Goal: Information Seeking & Learning: Learn about a topic

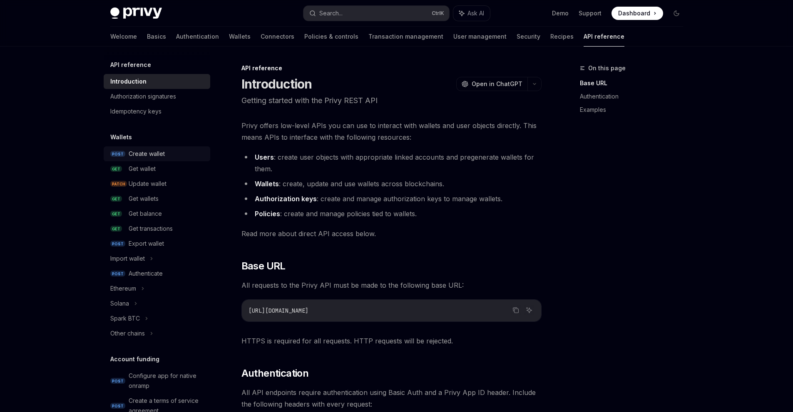
click at [153, 157] on div "Create wallet" at bounding box center [147, 154] width 36 height 10
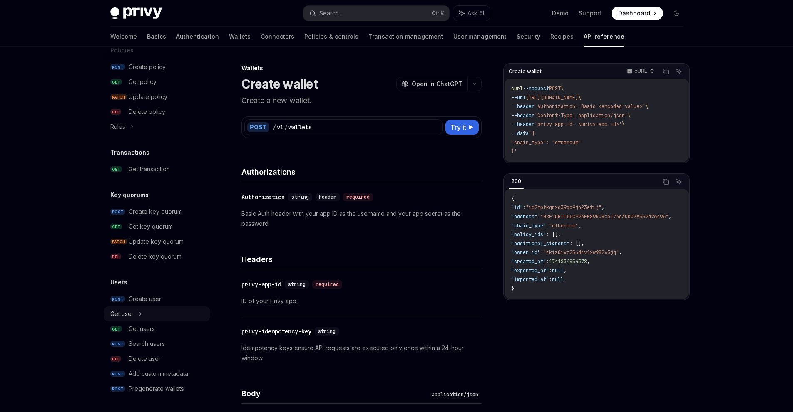
scroll to position [462, 0]
click at [176, 323] on div "Get users" at bounding box center [167, 328] width 77 height 10
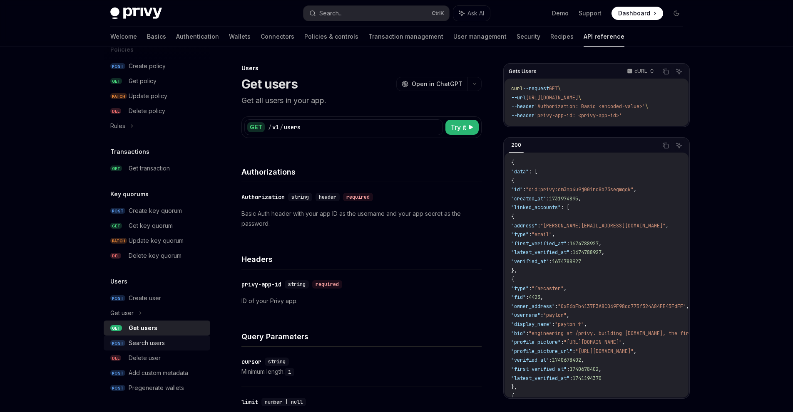
click at [179, 337] on link "POST Search users" at bounding box center [157, 343] width 107 height 15
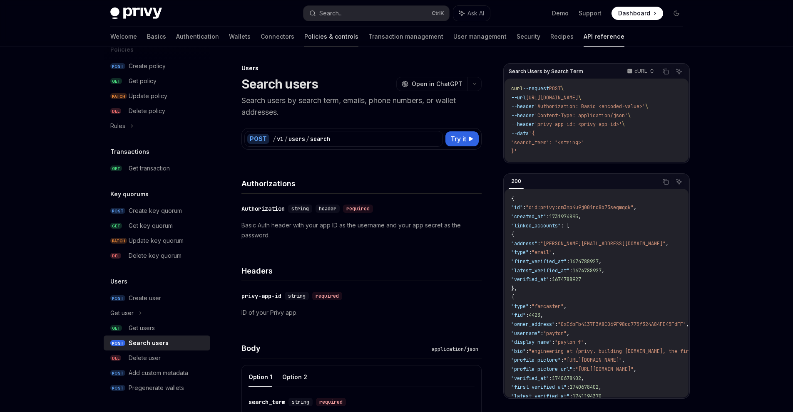
click at [304, 38] on link "Policies & controls" at bounding box center [331, 37] width 54 height 20
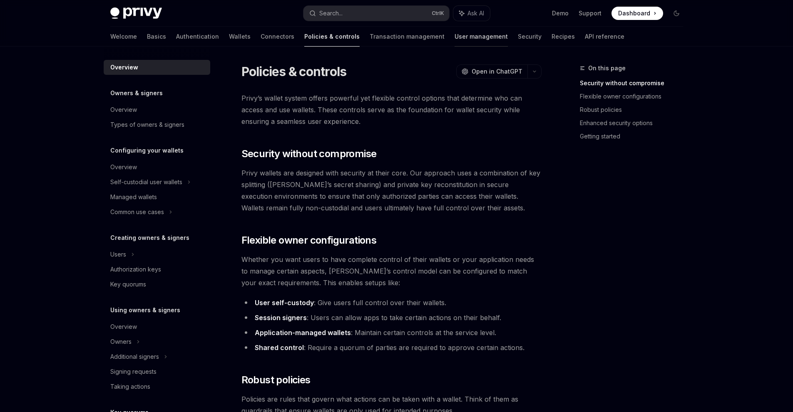
click at [455, 36] on link "User management" at bounding box center [481, 37] width 53 height 20
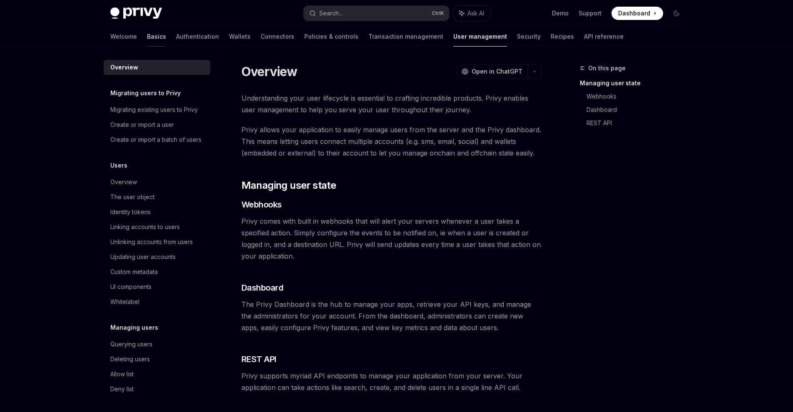
click at [147, 33] on link "Basics" at bounding box center [156, 37] width 19 height 20
type textarea "*"
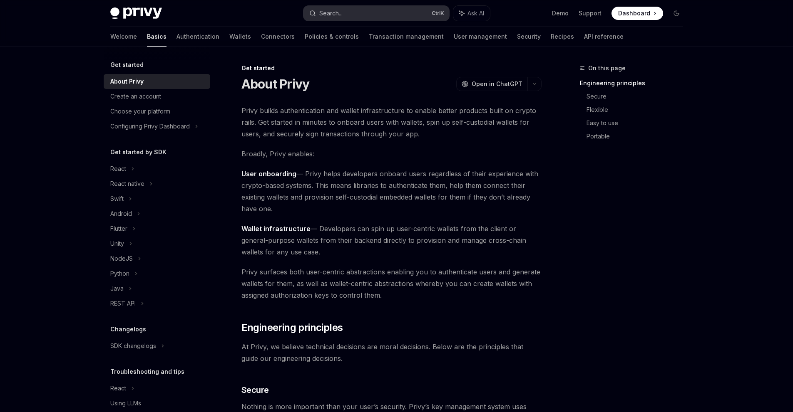
click at [380, 14] on button "Search... Ctrl K" at bounding box center [376, 13] width 146 height 15
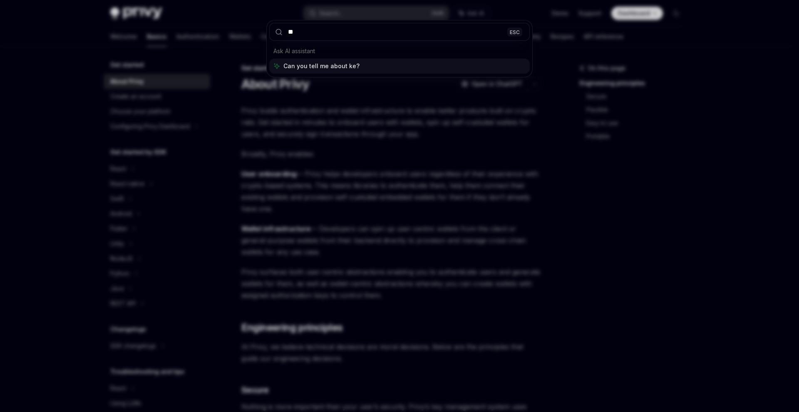
type input "***"
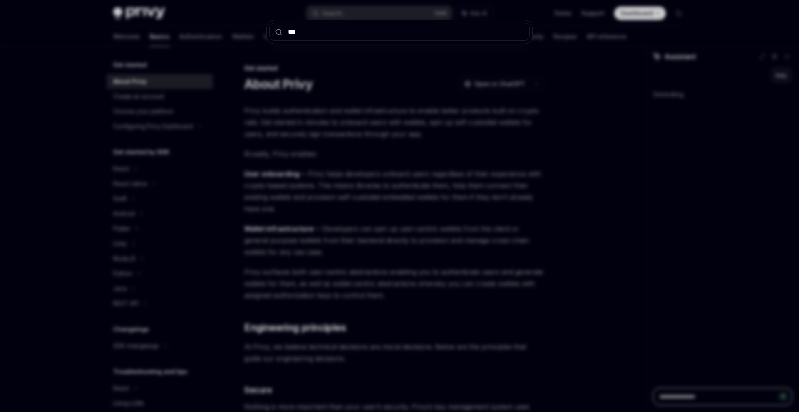
type textarea "*"
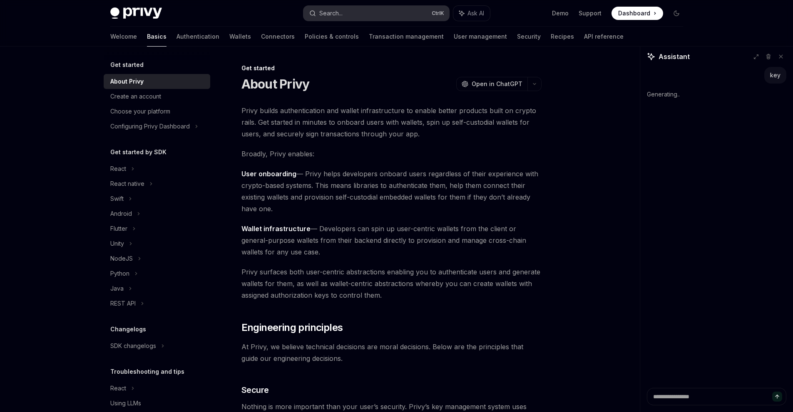
click at [366, 18] on button "Search... Ctrl K" at bounding box center [376, 13] width 146 height 15
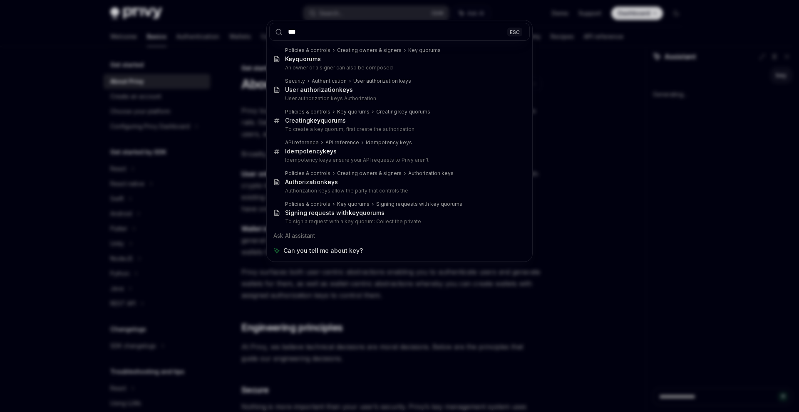
type input "***"
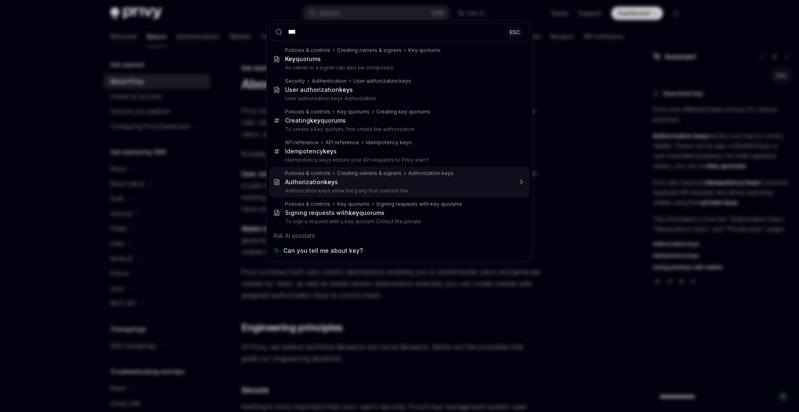
type textarea "*"
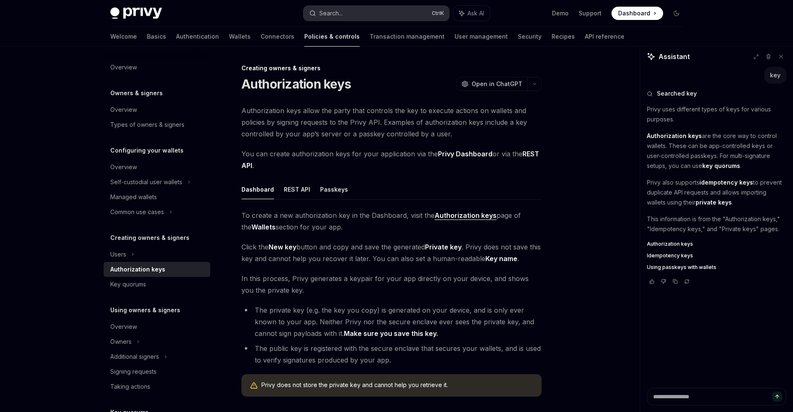
click at [402, 13] on button "Search... Ctrl K" at bounding box center [376, 13] width 146 height 15
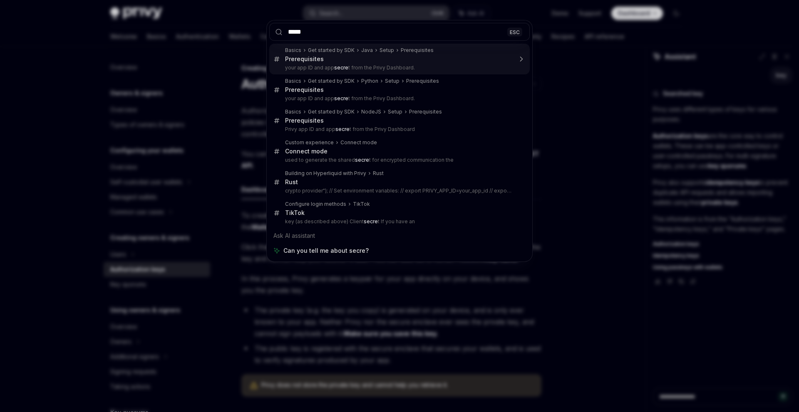
type input "******"
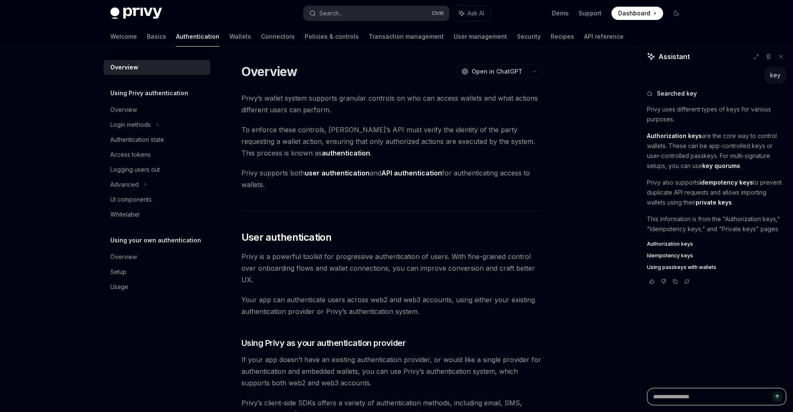
scroll to position [544, 0]
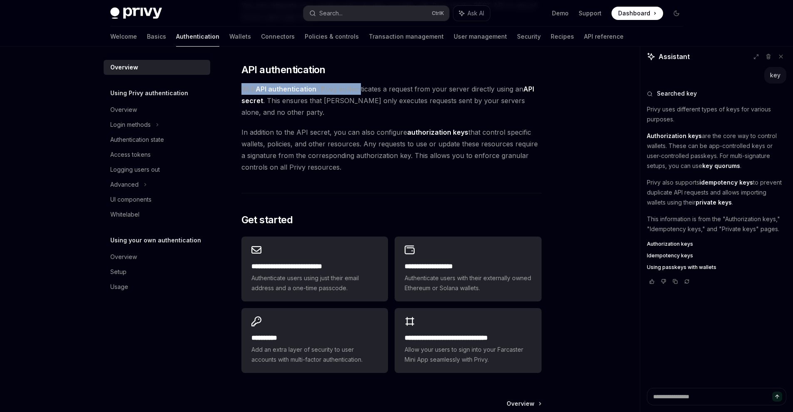
drag, startPoint x: 352, startPoint y: 88, endPoint x: 360, endPoint y: 90, distance: 8.2
click at [360, 90] on div "Overview OpenAI Open in ChatGPT OpenAI Open in ChatGPT [PERSON_NAME]’s wallet s…" at bounding box center [314, 9] width 460 height 981
click at [360, 90] on span "With API authentication , Privy authenticates a request from your server direct…" at bounding box center [391, 100] width 300 height 35
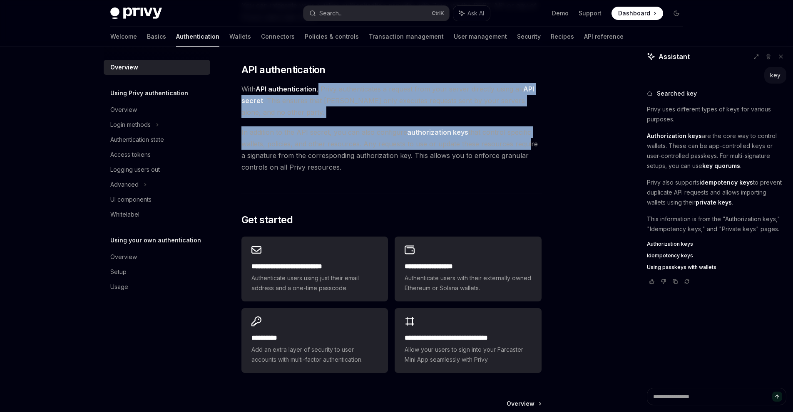
drag, startPoint x: 318, startPoint y: 94, endPoint x: 524, endPoint y: 141, distance: 211.2
click at [524, 141] on span "In addition to the API secret, you can also configure authorization keys that c…" at bounding box center [391, 150] width 300 height 47
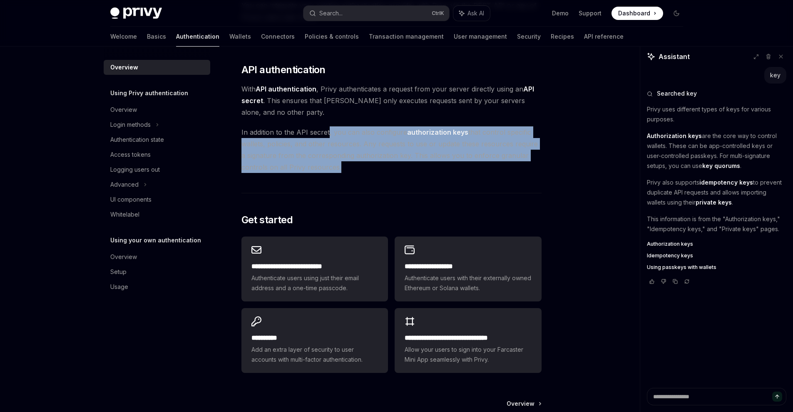
drag, startPoint x: 376, startPoint y: 133, endPoint x: 511, endPoint y: 179, distance: 142.6
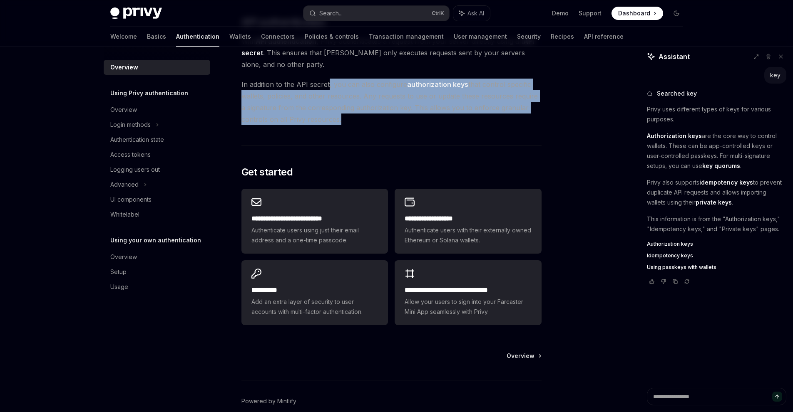
scroll to position [632, 0]
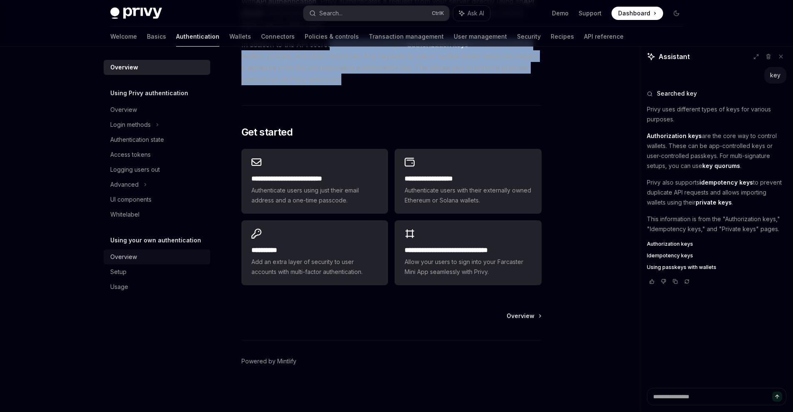
click at [122, 258] on div "Overview" at bounding box center [123, 257] width 27 height 10
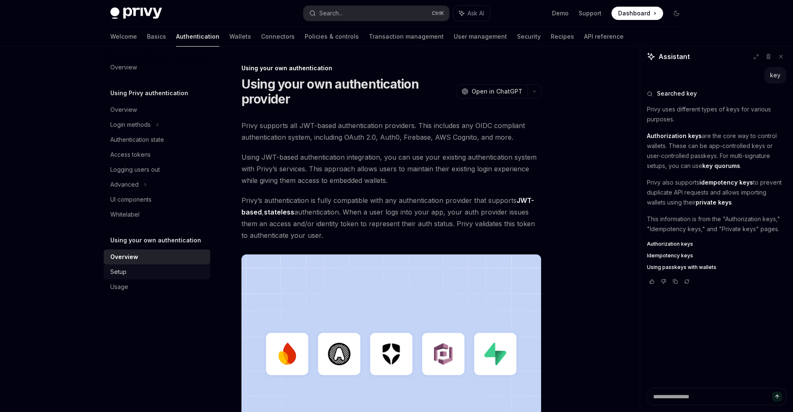
click at [160, 267] on link "Setup" at bounding box center [157, 272] width 107 height 15
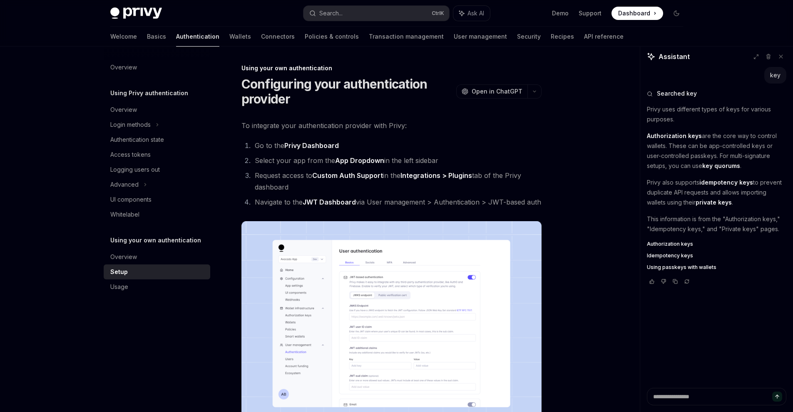
click at [158, 270] on div "Setup" at bounding box center [157, 272] width 95 height 10
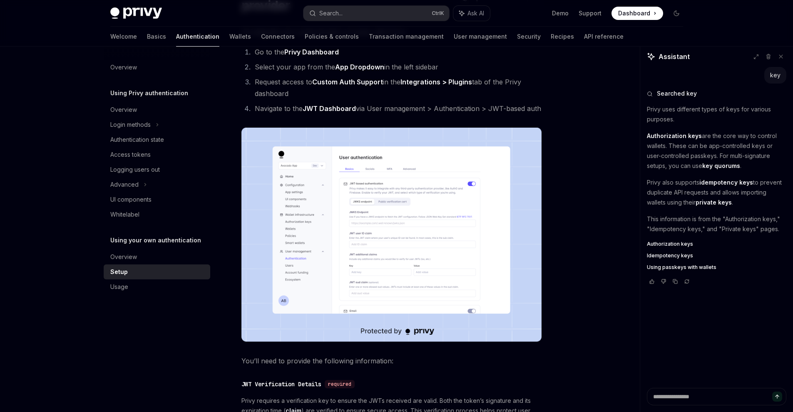
scroll to position [125, 0]
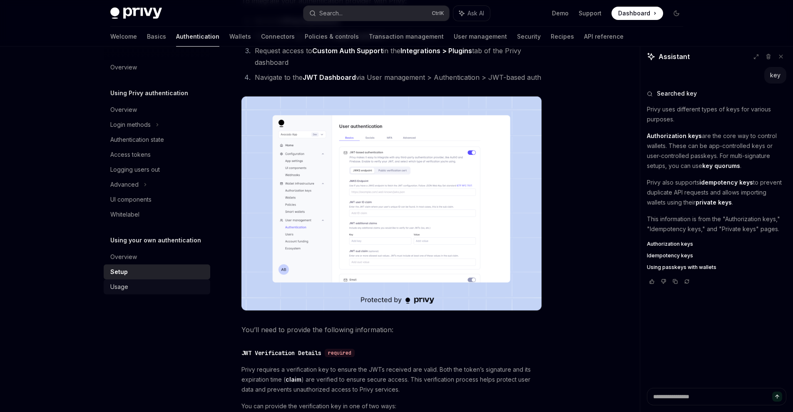
click at [162, 288] on div "Usage" at bounding box center [157, 287] width 95 height 10
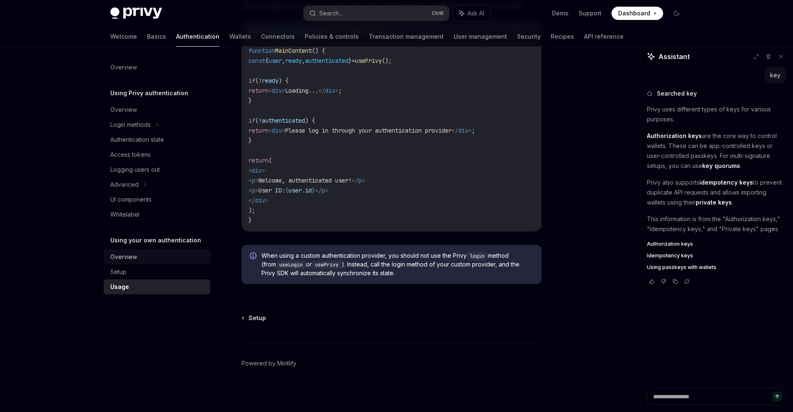
scroll to position [1709, 0]
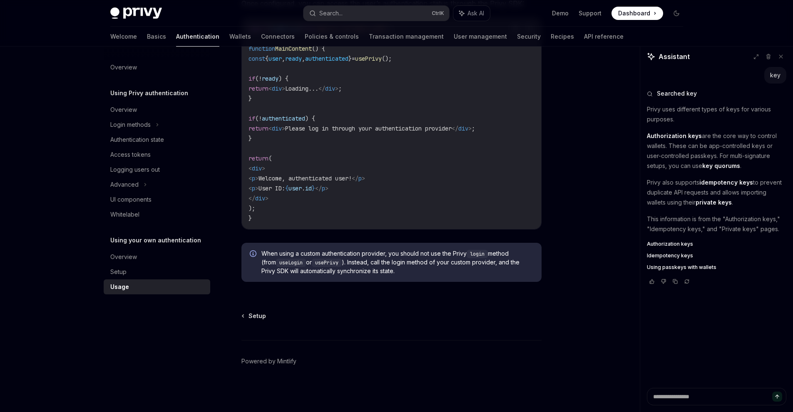
click at [174, 98] on h5 "Using your own authentication" at bounding box center [149, 93] width 78 height 10
click at [127, 216] on div "Whitelabel" at bounding box center [124, 215] width 29 height 10
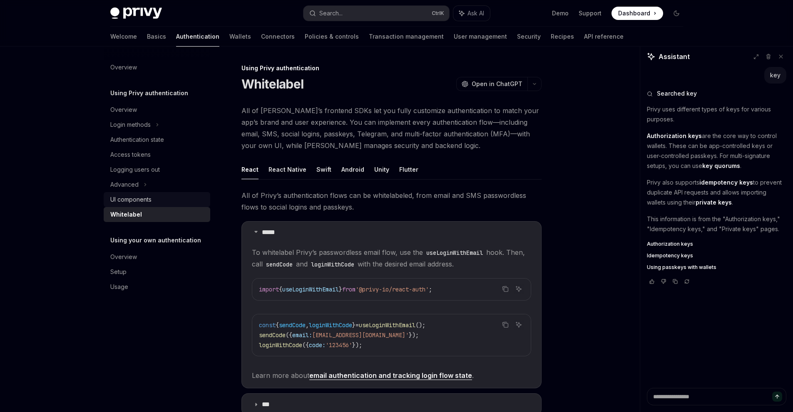
click at [137, 203] on div "UI components" at bounding box center [130, 200] width 41 height 10
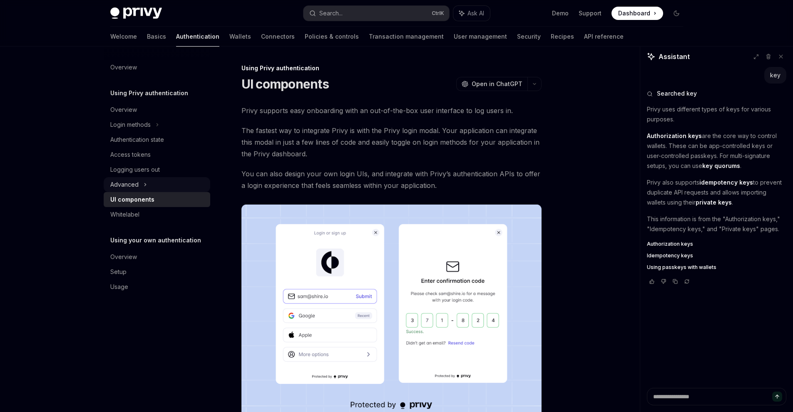
click at [139, 181] on div "Advanced" at bounding box center [157, 184] width 107 height 15
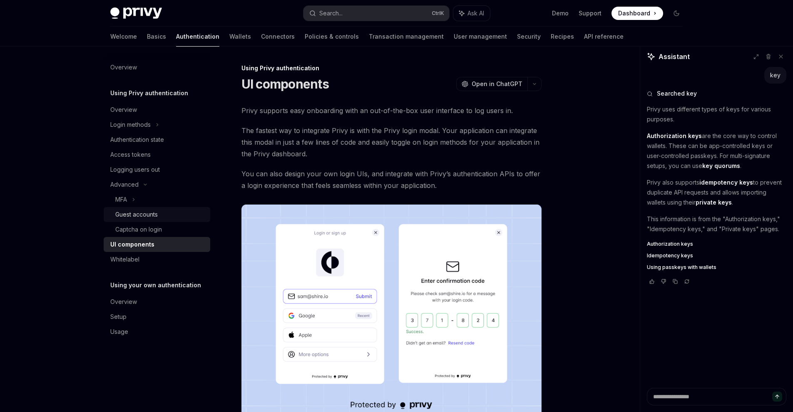
click at [137, 218] on div "Guest accounts" at bounding box center [136, 215] width 42 height 10
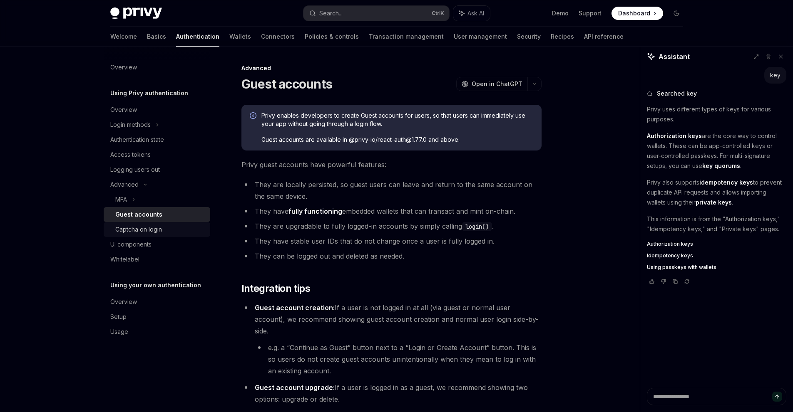
click at [140, 228] on div "Captcha on login" at bounding box center [138, 230] width 47 height 10
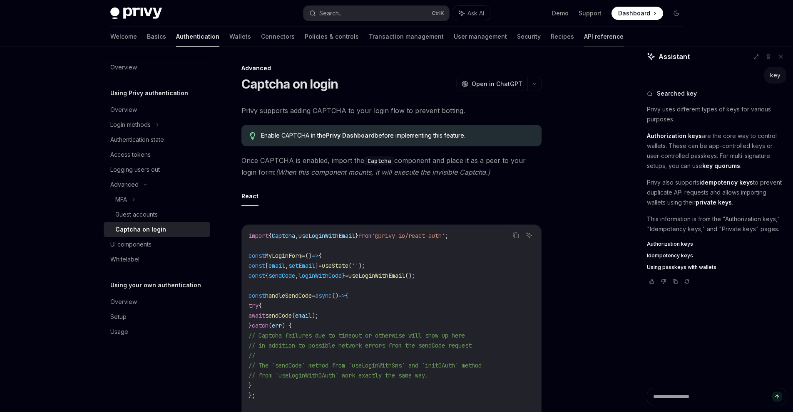
click at [584, 36] on link "API reference" at bounding box center [604, 37] width 40 height 20
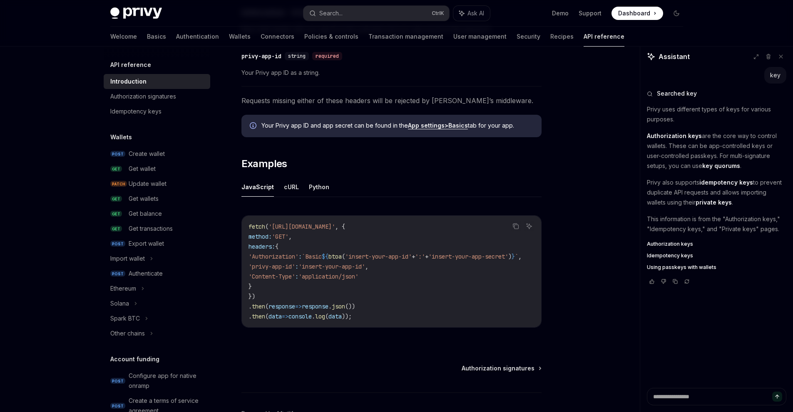
scroll to position [471, 0]
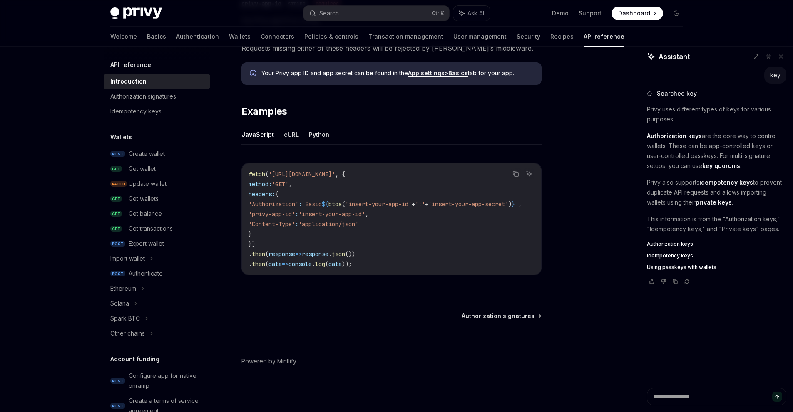
click at [294, 134] on button "cURL" at bounding box center [291, 135] width 15 height 20
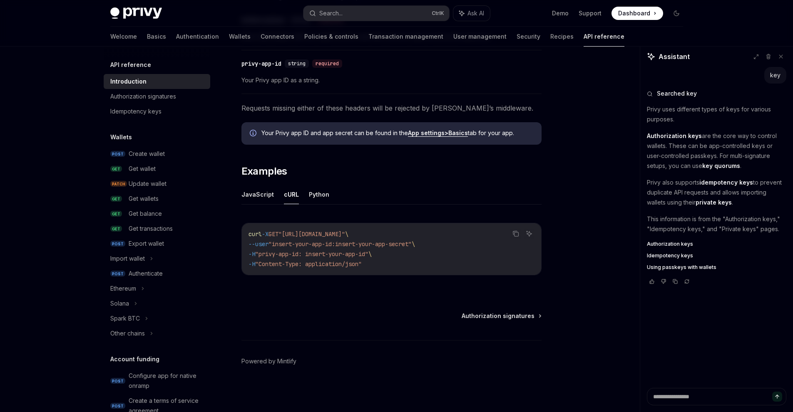
drag, startPoint x: 383, startPoint y: 263, endPoint x: 241, endPoint y: 232, distance: 145.4
click at [241, 232] on div "Copy Ask AI curl -X GET "[URL][DOMAIN_NAME]" \ --user "insert-your-app-id:inser…" at bounding box center [391, 249] width 300 height 52
copy code "curl -X GET "[URL][DOMAIN_NAME]" \ --user "insert-your-app-id:insert-your-app-s…"
click at [151, 259] on icon at bounding box center [151, 259] width 3 height 10
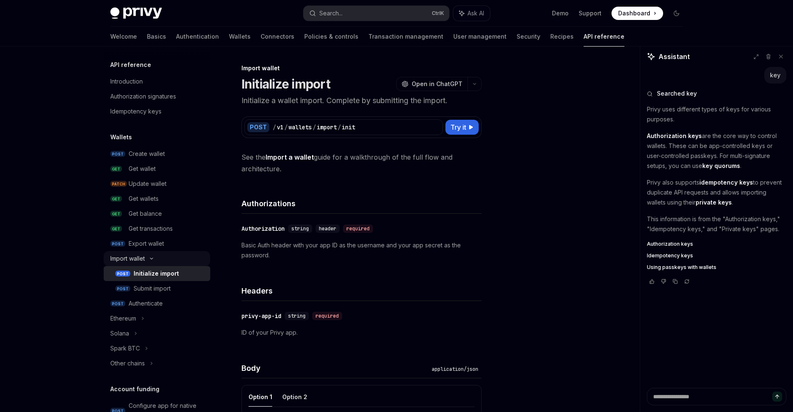
click at [151, 258] on icon at bounding box center [152, 258] width 10 height 3
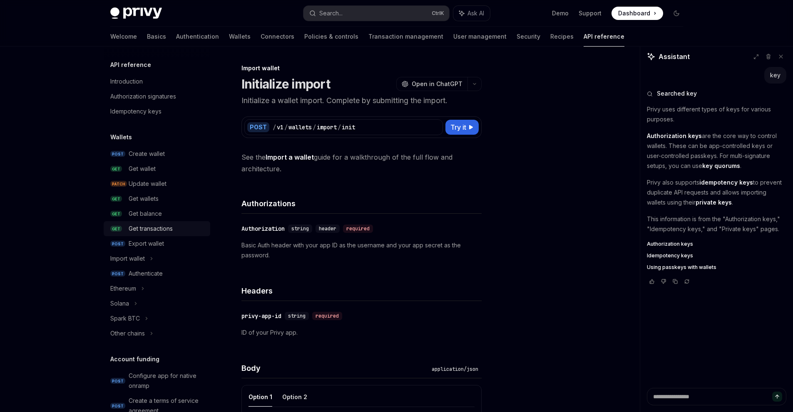
click at [163, 232] on div "Get transactions" at bounding box center [151, 229] width 44 height 10
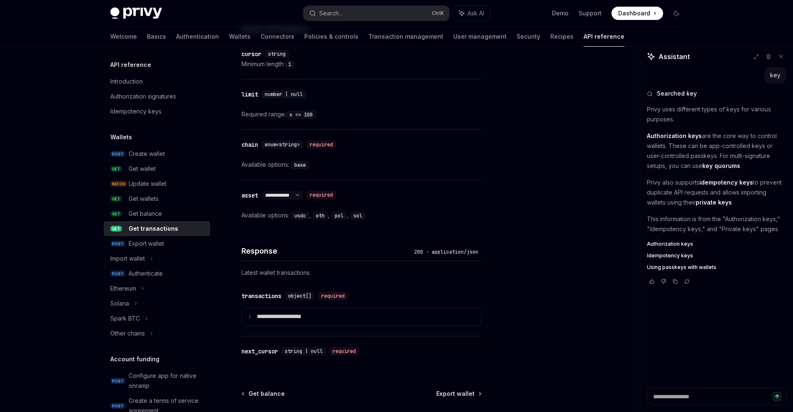
scroll to position [463, 0]
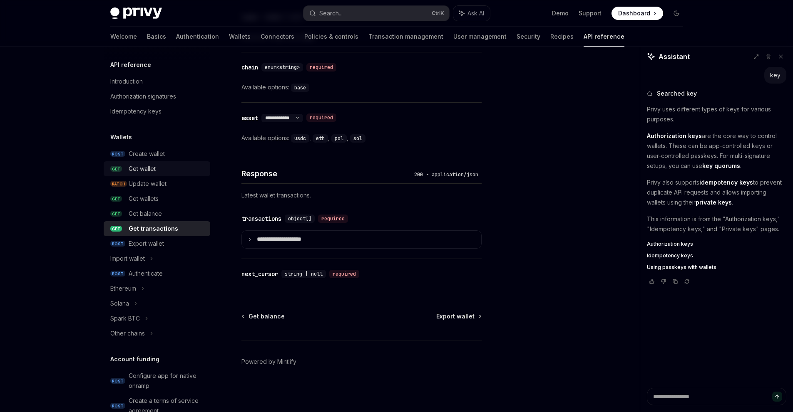
click at [148, 170] on div "Get wallet" at bounding box center [142, 169] width 27 height 10
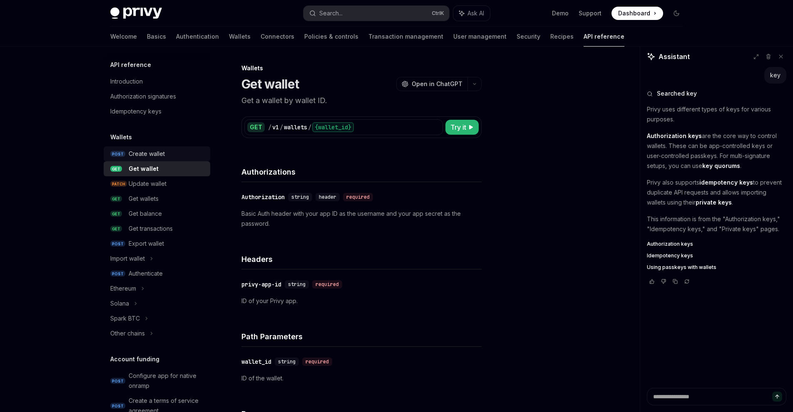
click at [154, 149] on div "Create wallet" at bounding box center [147, 154] width 36 height 10
click at [159, 156] on div "Create wallet" at bounding box center [147, 154] width 36 height 10
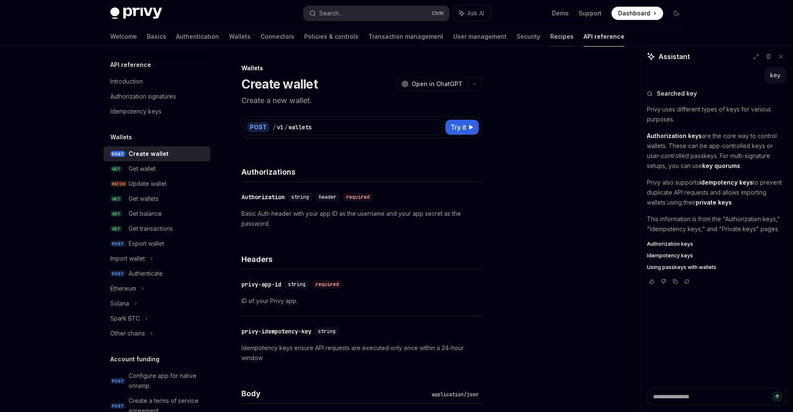
click at [550, 45] on link "Recipes" at bounding box center [561, 37] width 23 height 20
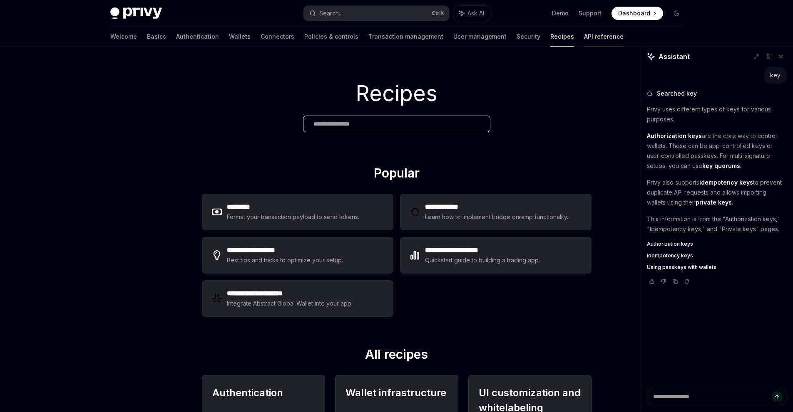
click at [584, 37] on link "API reference" at bounding box center [604, 37] width 40 height 20
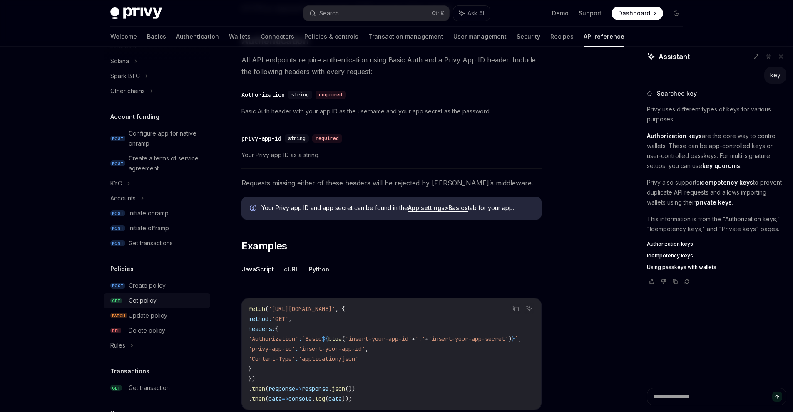
scroll to position [250, 0]
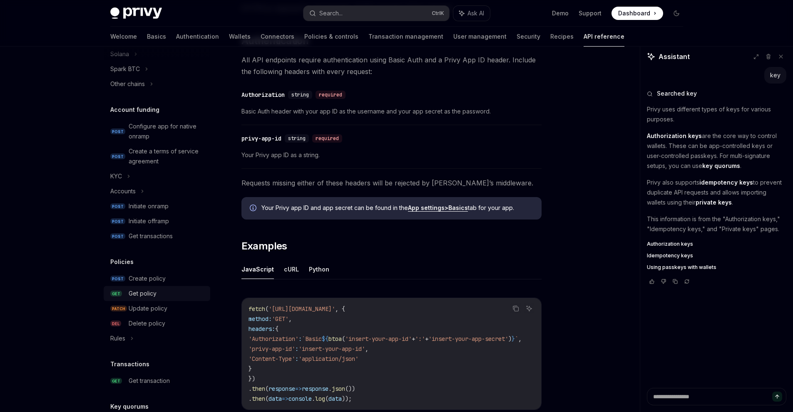
click at [151, 296] on div "Get policy" at bounding box center [143, 294] width 28 height 10
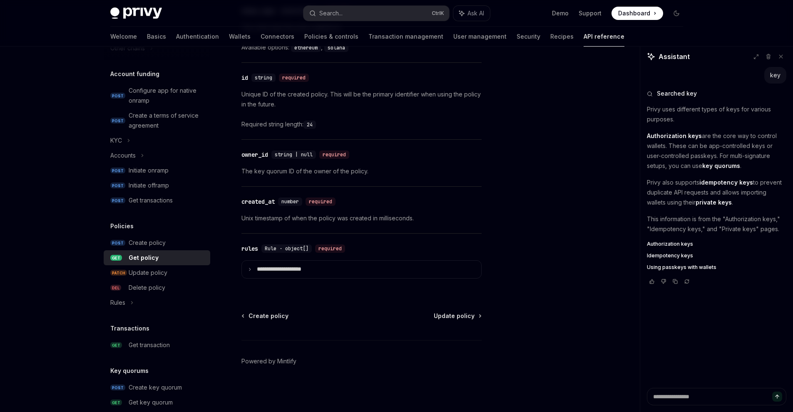
scroll to position [333, 0]
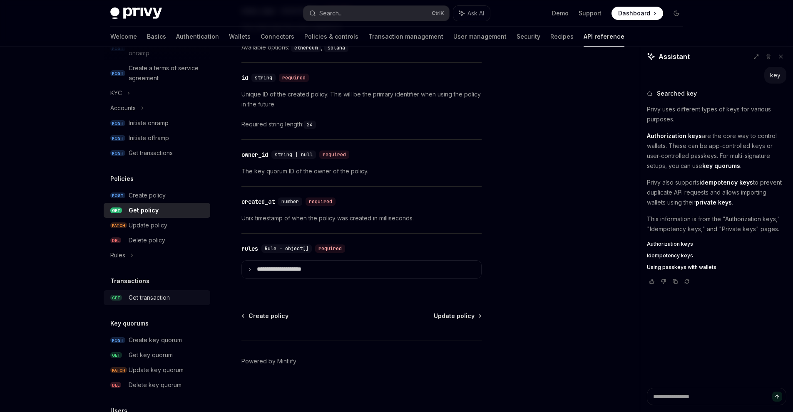
click at [145, 303] on link "GET Get transaction" at bounding box center [157, 298] width 107 height 15
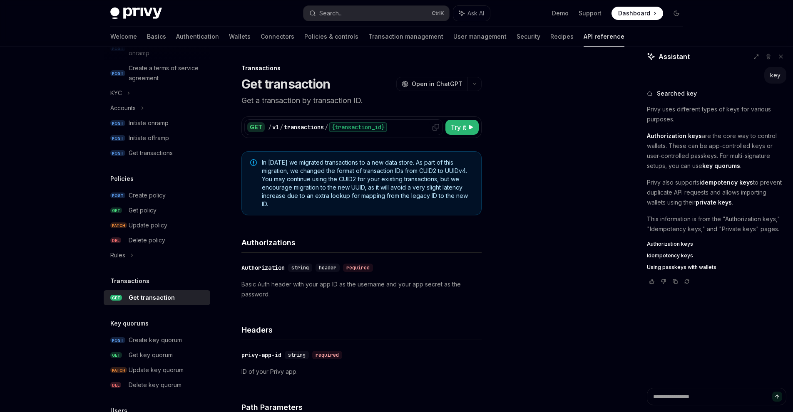
click at [323, 127] on div "transactions" at bounding box center [304, 127] width 40 height 8
click at [459, 127] on span "Try it" at bounding box center [458, 127] width 16 height 10
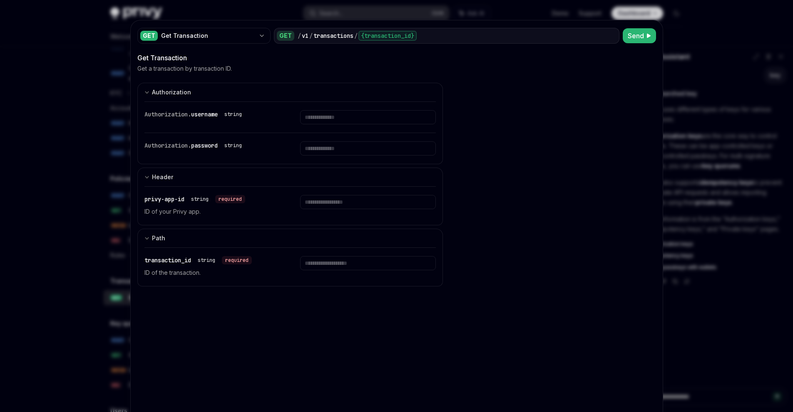
drag, startPoint x: 676, startPoint y: 61, endPoint x: 682, endPoint y: 55, distance: 8.3
click at [677, 60] on div at bounding box center [396, 206] width 793 height 412
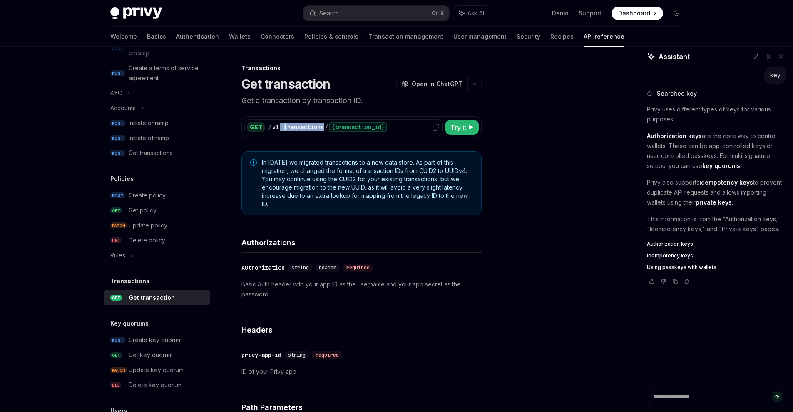
drag, startPoint x: 325, startPoint y: 124, endPoint x: 277, endPoint y: 128, distance: 48.4
click at [277, 128] on div "/ v1 / transactions / {transaction_id}" at bounding box center [354, 127] width 172 height 10
click at [311, 127] on div "transactions" at bounding box center [304, 127] width 40 height 8
click at [435, 126] on icon at bounding box center [435, 127] width 7 height 7
click at [436, 129] on icon at bounding box center [435, 127] width 7 height 7
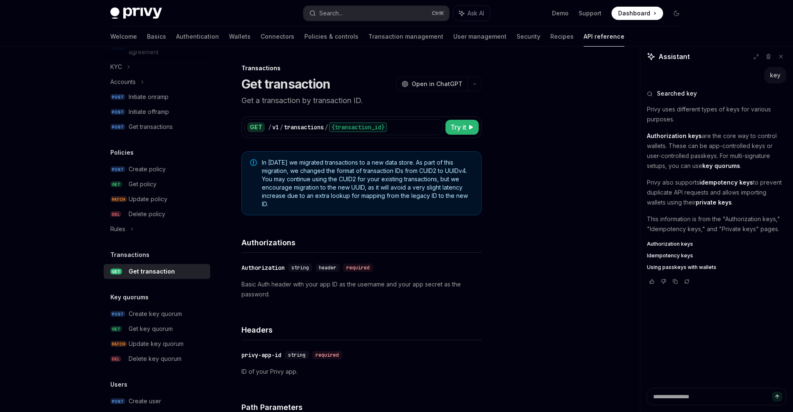
scroll to position [458, 0]
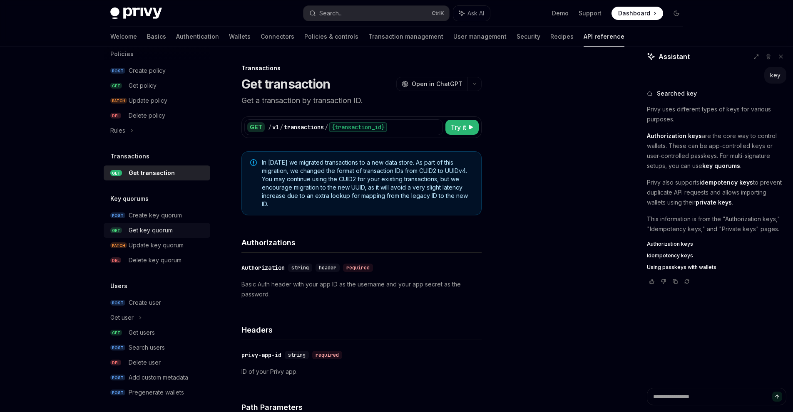
click at [176, 232] on div "Get key quorum" at bounding box center [167, 231] width 77 height 10
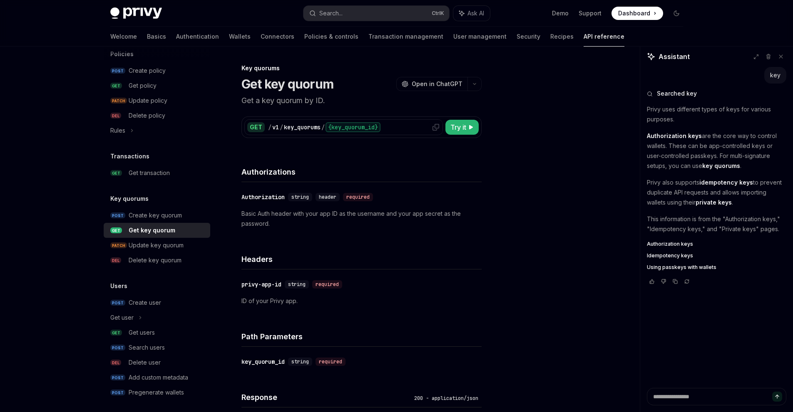
click at [436, 129] on icon at bounding box center [435, 127] width 7 height 7
click at [157, 248] on div "Update key quorum" at bounding box center [156, 246] width 55 height 10
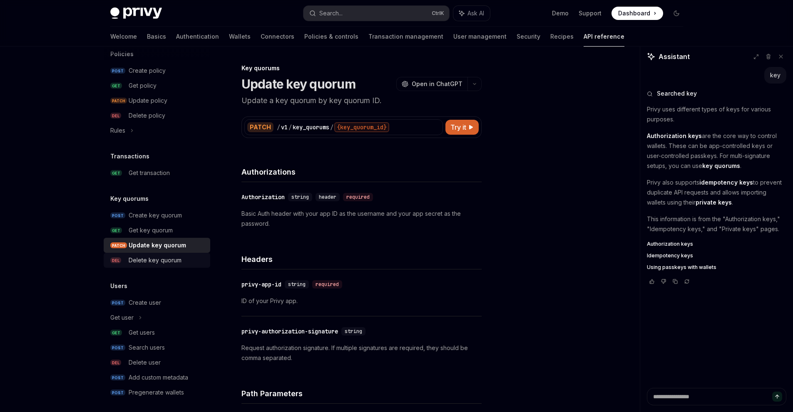
click at [163, 256] on div "Delete key quorum" at bounding box center [155, 261] width 53 height 10
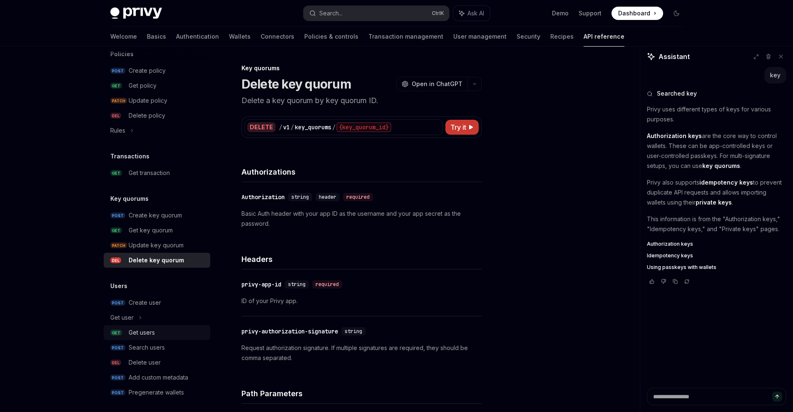
click at [137, 333] on div "Get users" at bounding box center [142, 333] width 26 height 10
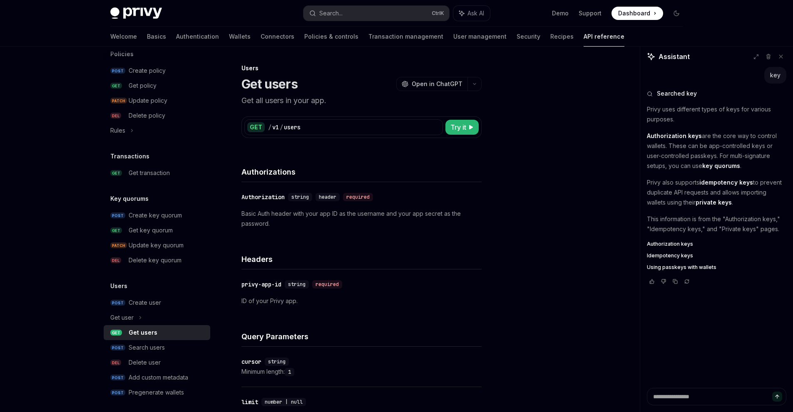
type textarea "*"
click at [433, 125] on icon at bounding box center [435, 127] width 7 height 7
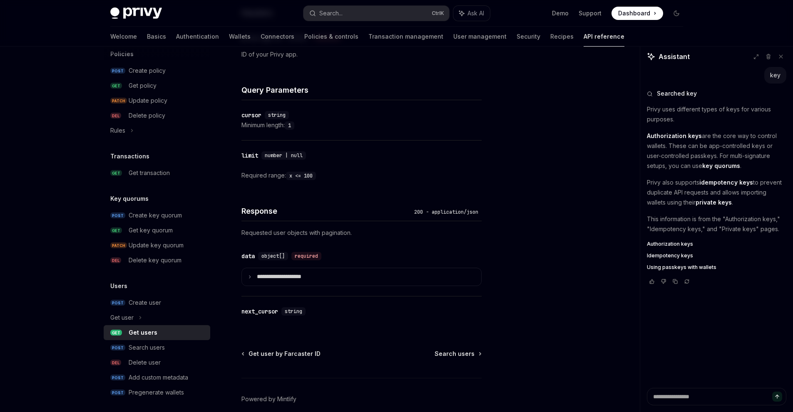
scroll to position [250, 0]
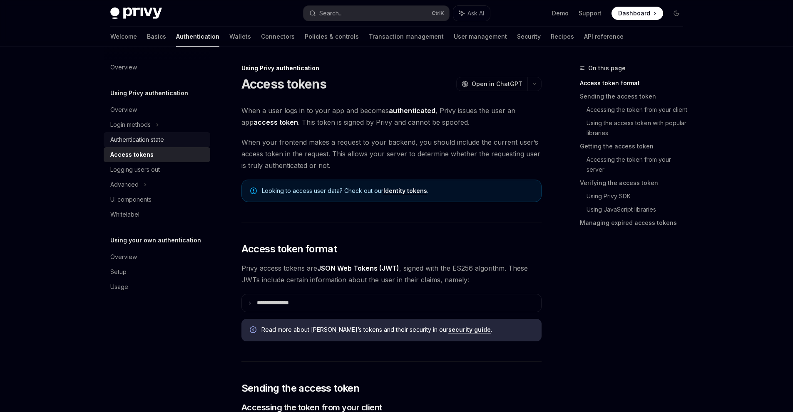
click at [137, 138] on div "Authentication state" at bounding box center [137, 140] width 54 height 10
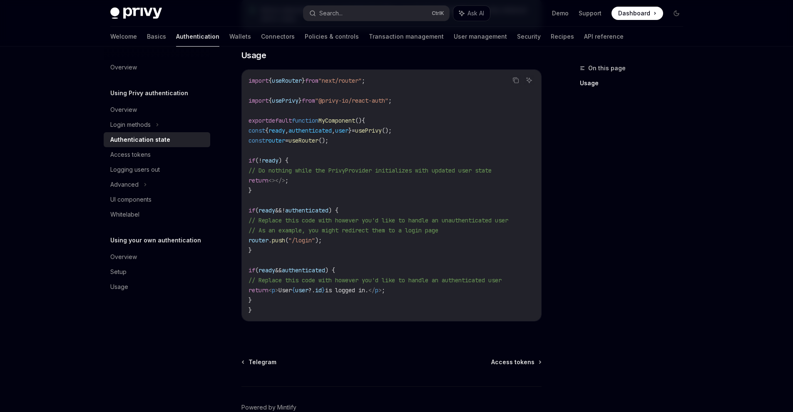
scroll to position [296, 0]
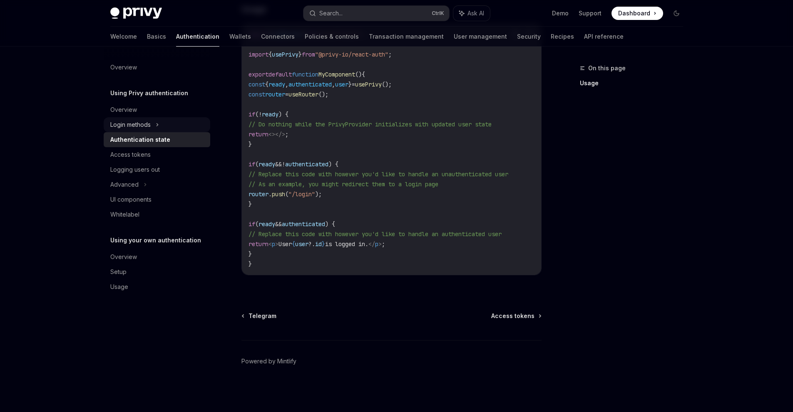
click at [145, 126] on div "Login methods" at bounding box center [130, 125] width 40 height 10
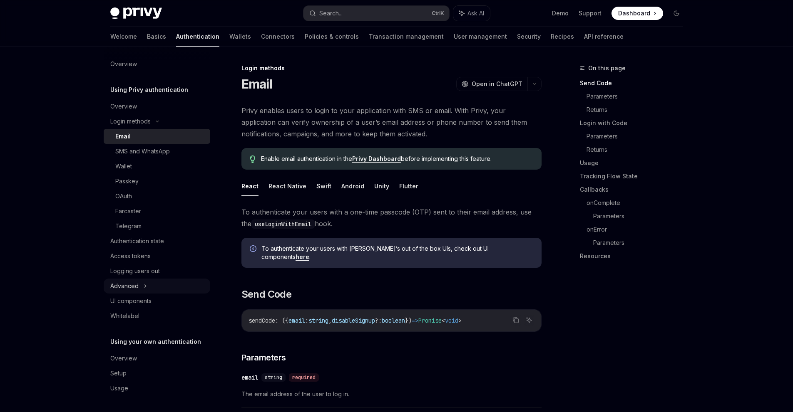
scroll to position [4, 0]
click at [149, 287] on div "Advanced" at bounding box center [157, 285] width 107 height 15
click at [149, 348] on div "UI components" at bounding box center [130, 346] width 41 height 10
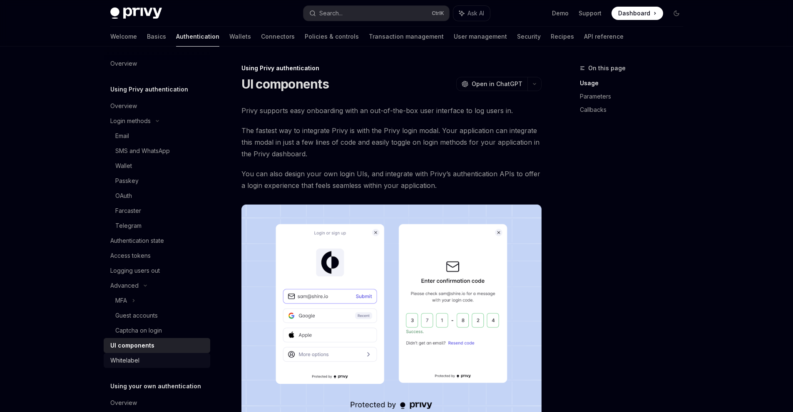
click at [147, 354] on link "Whitelabel" at bounding box center [157, 360] width 107 height 15
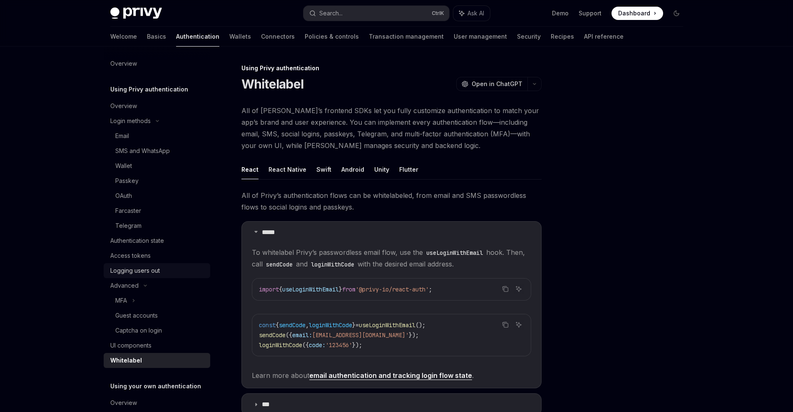
click at [152, 274] on div "Logging users out" at bounding box center [135, 271] width 50 height 10
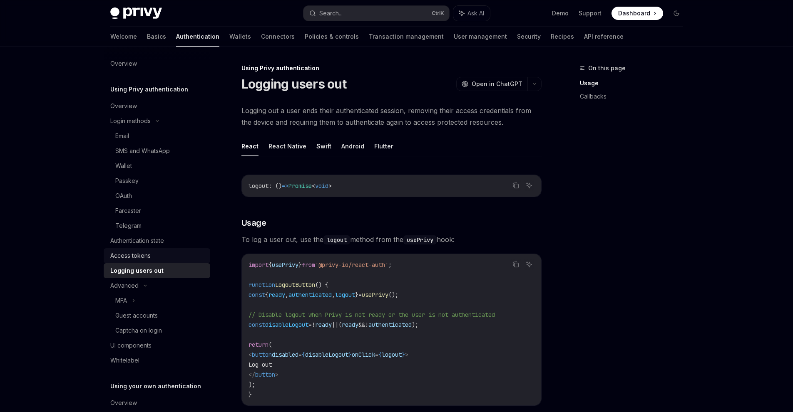
click at [155, 263] on link "Access tokens" at bounding box center [157, 255] width 107 height 15
type textarea "*"
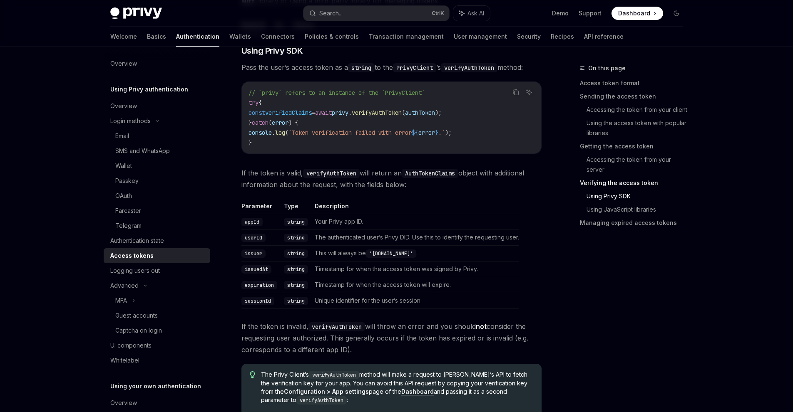
scroll to position [1415, 0]
